Goal: Information Seeking & Learning: Learn about a topic

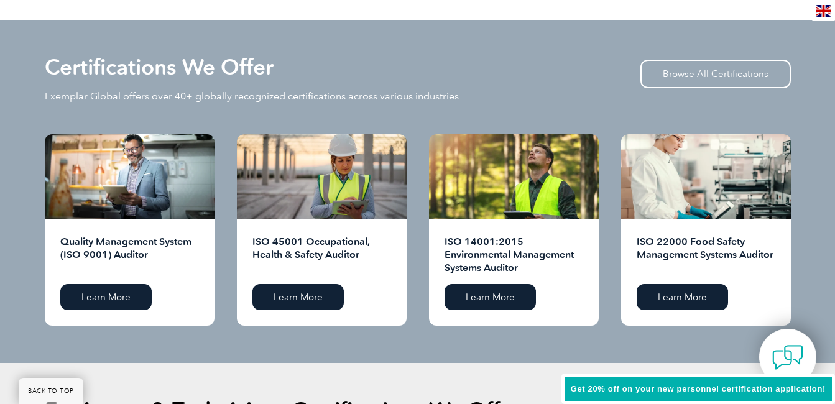
scroll to position [1305, 0]
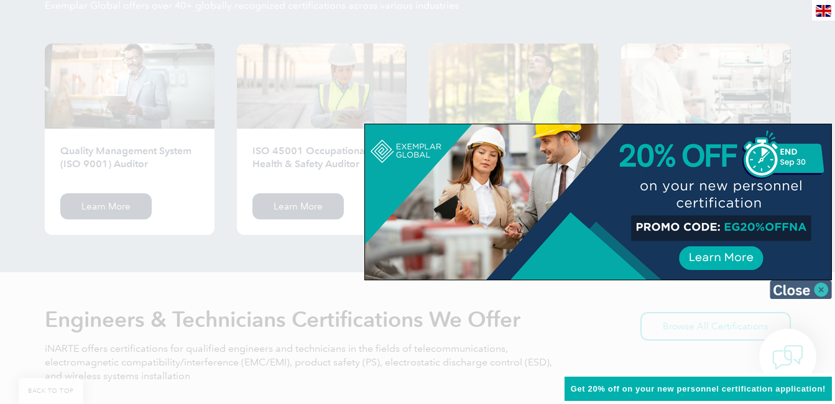
click at [811, 285] on img at bounding box center [800, 289] width 62 height 19
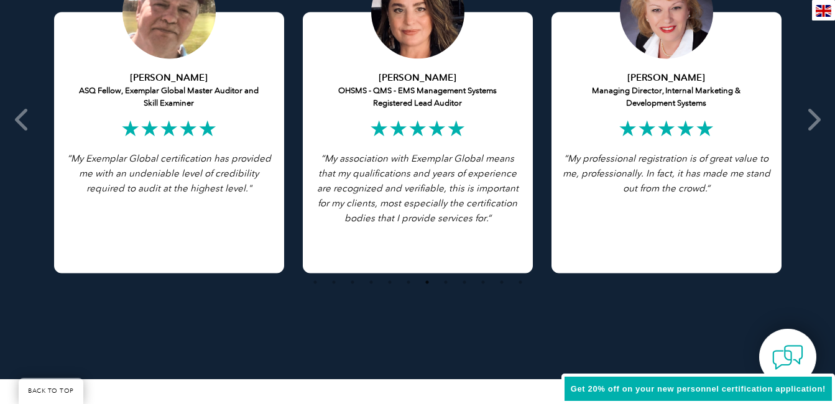
scroll to position [2448, 0]
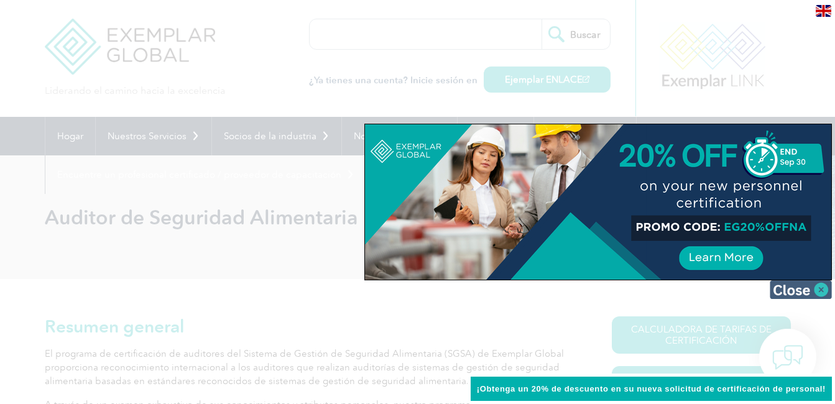
click at [795, 290] on img at bounding box center [800, 289] width 62 height 19
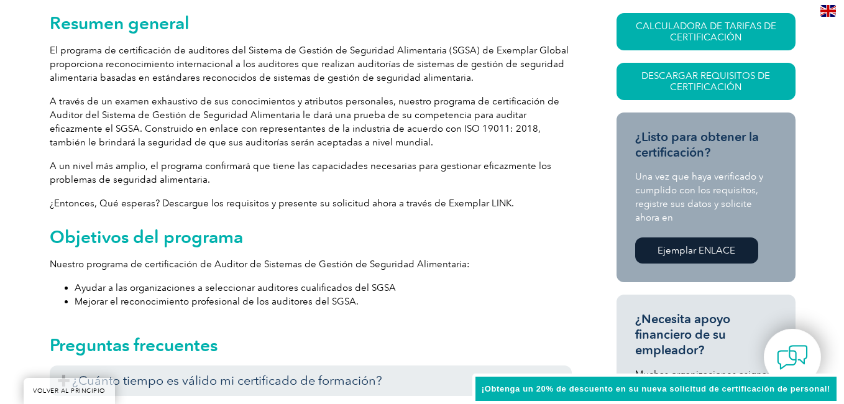
scroll to position [311, 0]
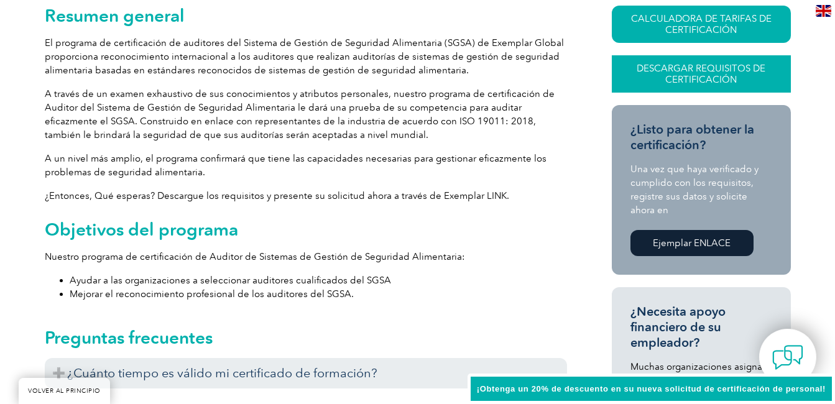
click at [705, 67] on link "Descargar requisitos de certificación" at bounding box center [701, 73] width 179 height 37
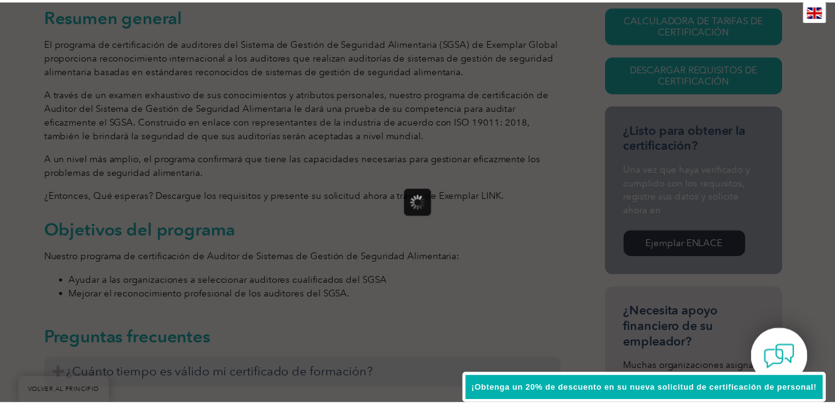
scroll to position [0, 0]
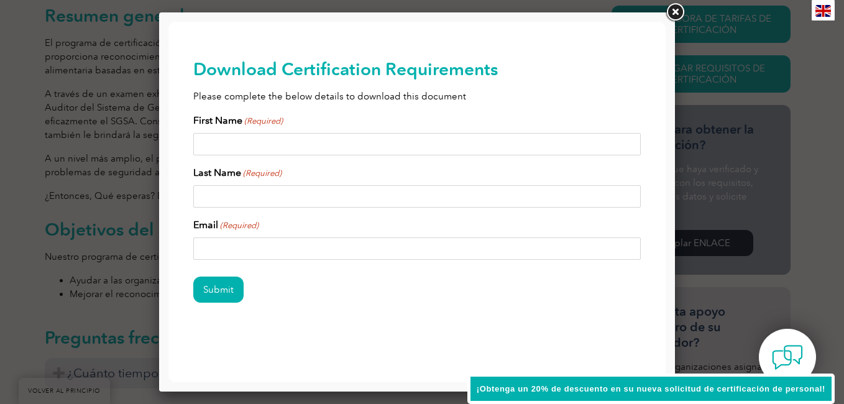
click at [685, 11] on link at bounding box center [675, 12] width 22 height 22
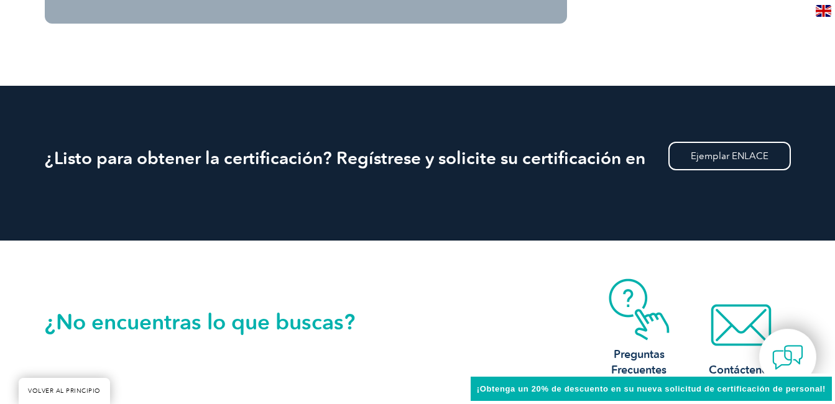
scroll to position [1341, 0]
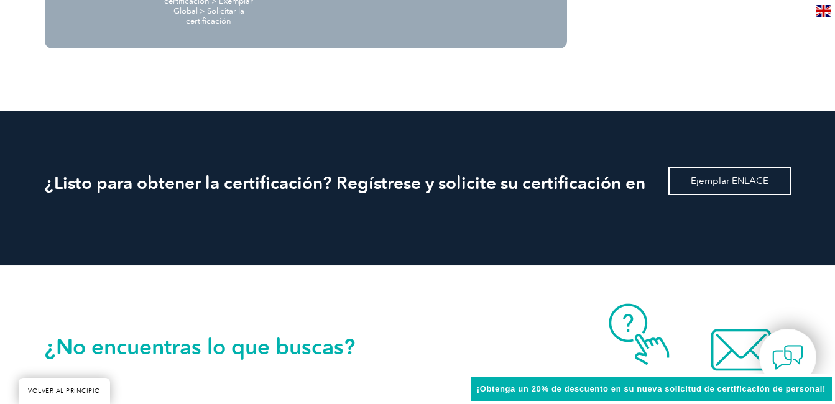
click at [743, 180] on link "Ejemplar ENLACE" at bounding box center [729, 181] width 122 height 29
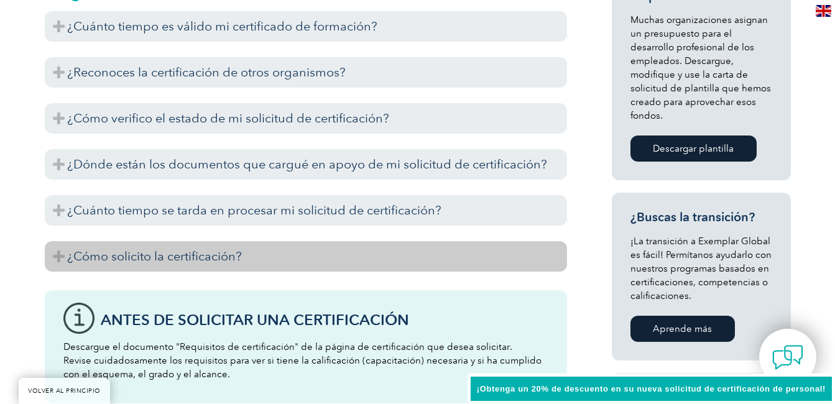
scroll to position [595, 0]
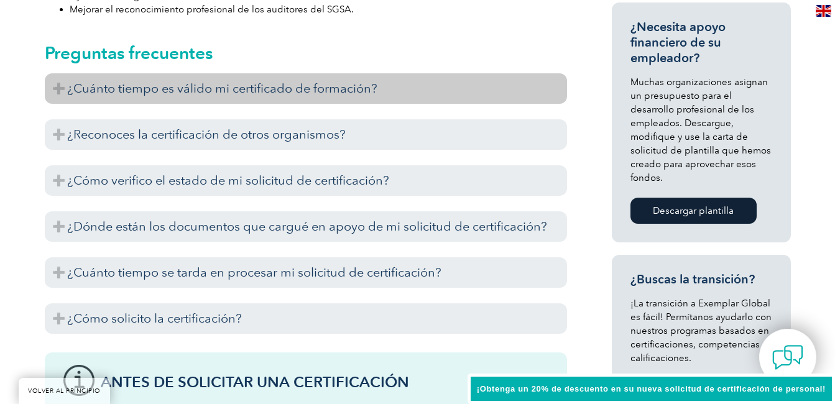
click at [236, 90] on h3 "¿Cuánto tiempo es válido mi certificado de formación?" at bounding box center [306, 88] width 522 height 30
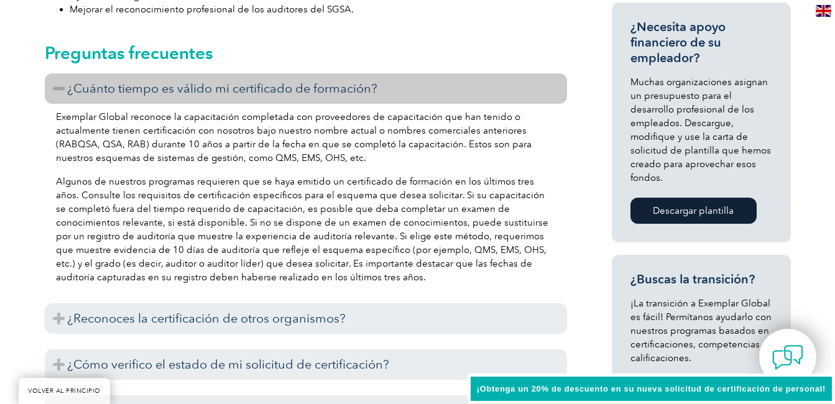
click at [220, 83] on h3 "¿Cuánto tiempo es válido mi certificado de formación?" at bounding box center [306, 88] width 522 height 30
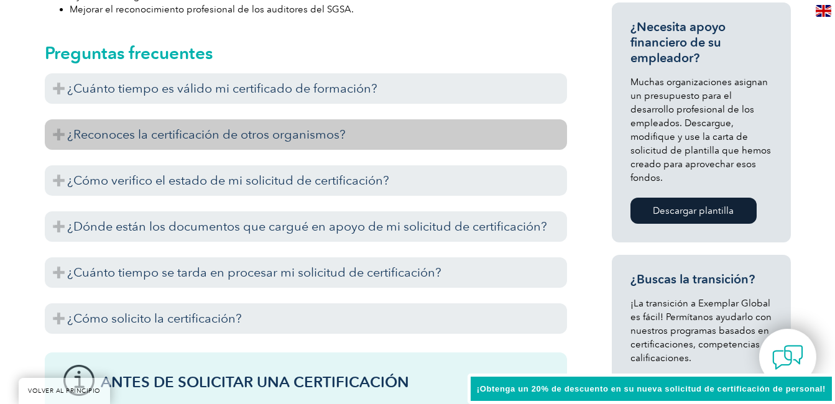
click at [220, 142] on h3 "¿Reconoces la certificación de otros organismos?" at bounding box center [306, 134] width 522 height 30
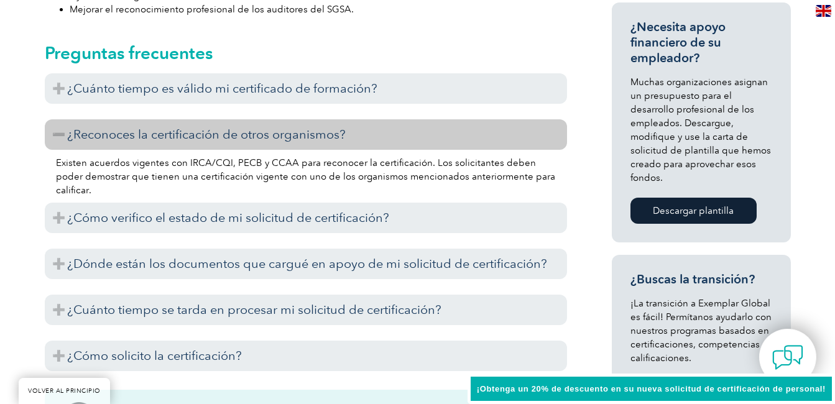
click at [194, 134] on h3 "¿Reconoces la certificación de otros organismos?" at bounding box center [306, 134] width 522 height 30
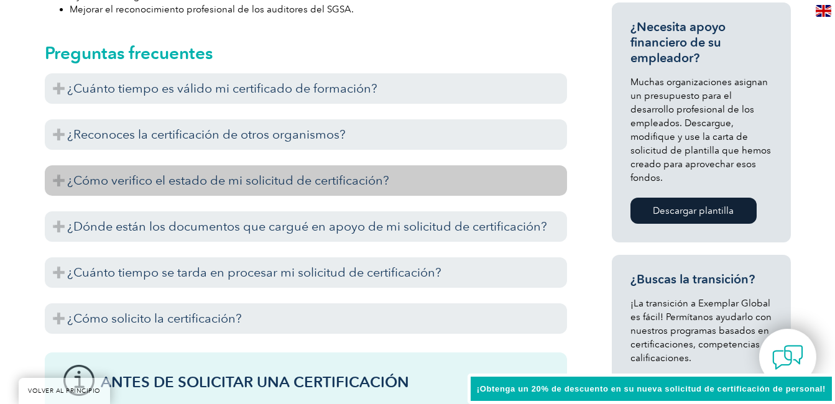
click at [204, 175] on h3 "¿Cómo verifico el estado de mi solicitud de certificación?" at bounding box center [306, 180] width 522 height 30
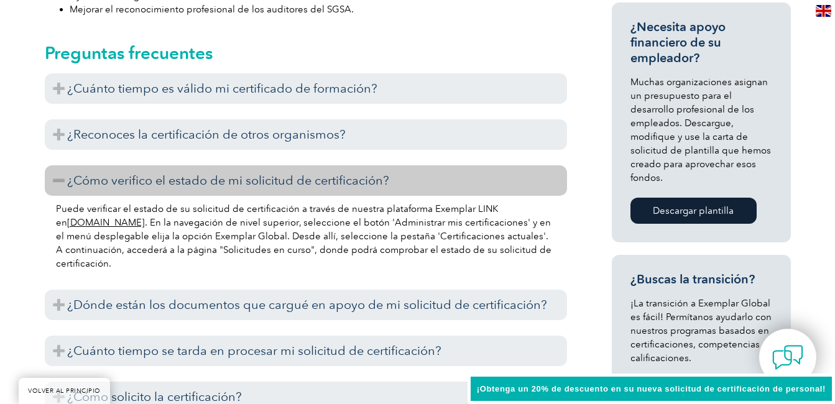
click at [270, 179] on h3 "¿Cómo verifico el estado de mi solicitud de certificación?" at bounding box center [306, 180] width 522 height 30
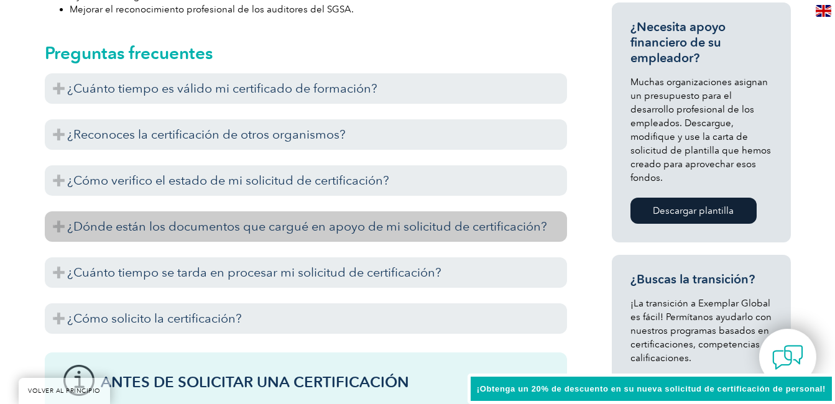
click at [189, 229] on h3 "¿Dónde están los documentos que cargué en apoyo de mi solicitud de certificació…" at bounding box center [306, 226] width 522 height 30
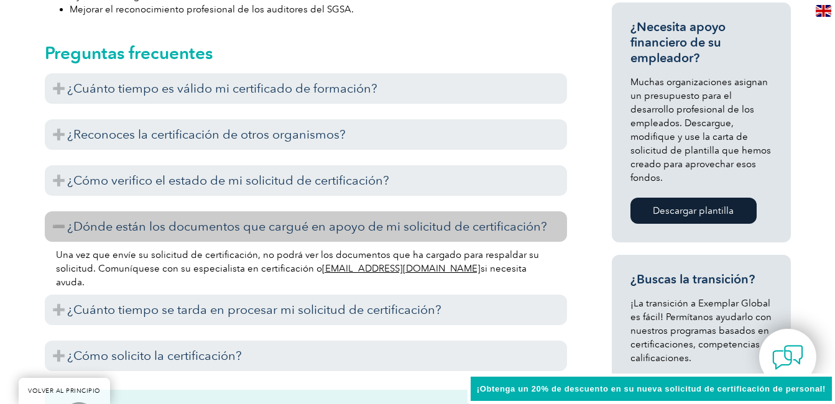
click at [216, 229] on h3 "¿Dónde están los documentos que cargué en apoyo de mi solicitud de certificació…" at bounding box center [306, 226] width 522 height 30
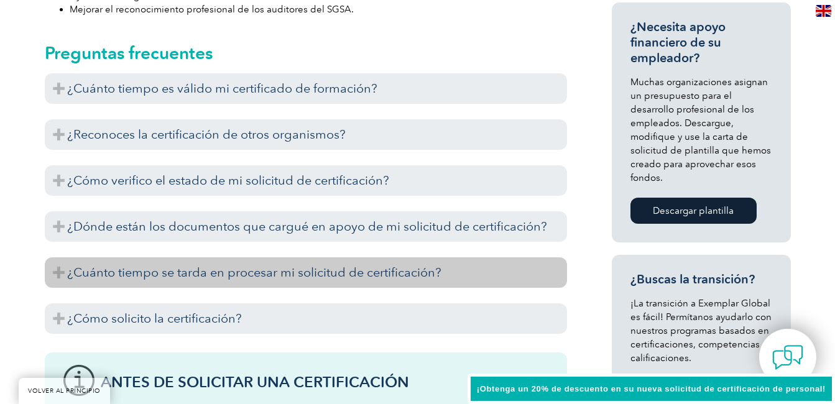
click at [187, 279] on h3 "¿Cuánto tiempo se tarda en procesar mi solicitud de certificación?" at bounding box center [306, 272] width 522 height 30
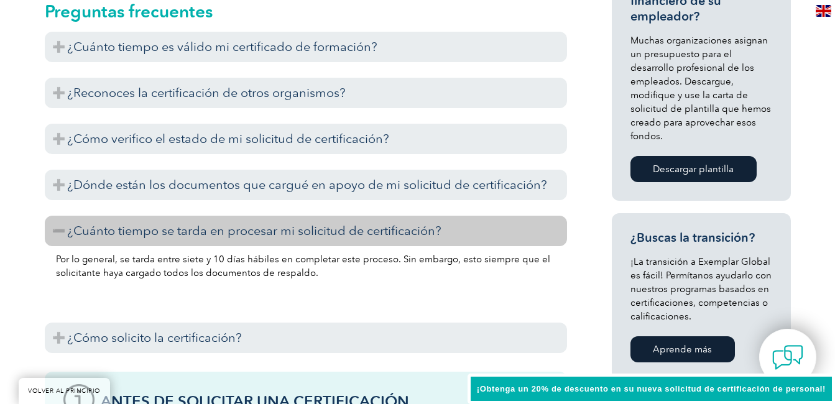
scroll to position [658, 0]
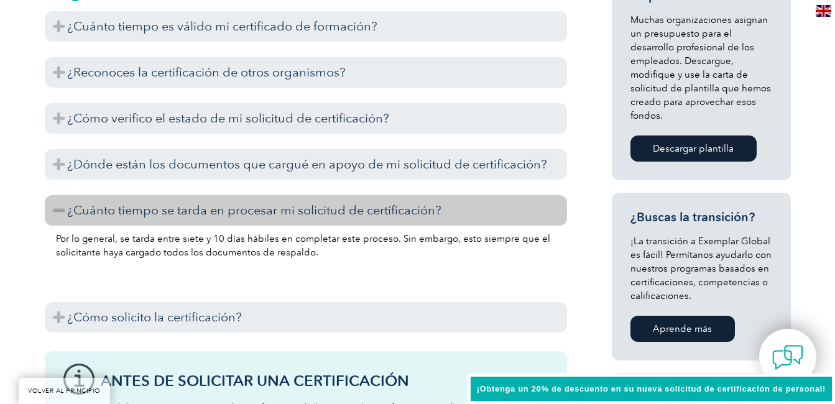
click at [226, 214] on h3 "¿Cuánto tiempo se tarda en procesar mi solicitud de certificación?" at bounding box center [306, 210] width 522 height 30
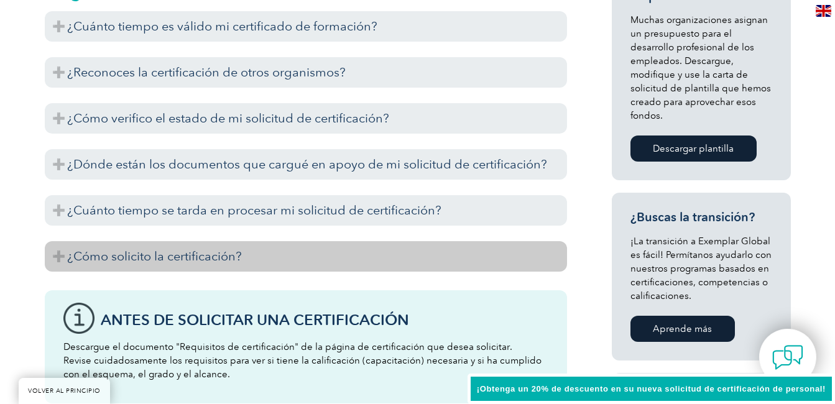
click at [185, 255] on h3 "¿Cómo solicito la certificación?" at bounding box center [306, 256] width 522 height 30
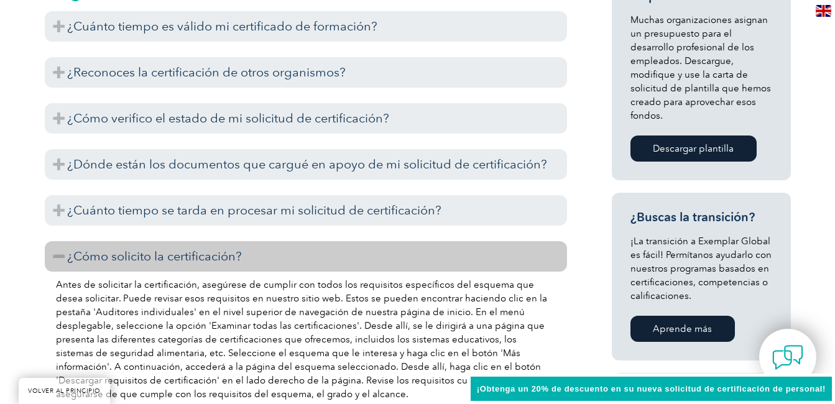
click at [221, 257] on h3 "¿Cómo solicito la certificación?" at bounding box center [306, 256] width 522 height 30
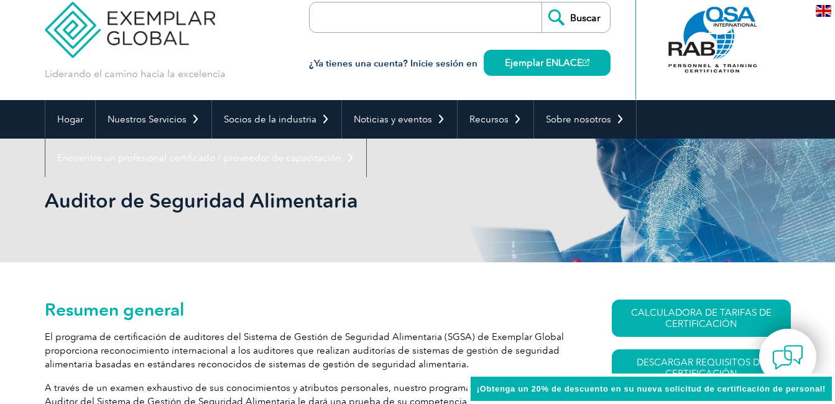
scroll to position [0, 0]
